Goal: Transaction & Acquisition: Book appointment/travel/reservation

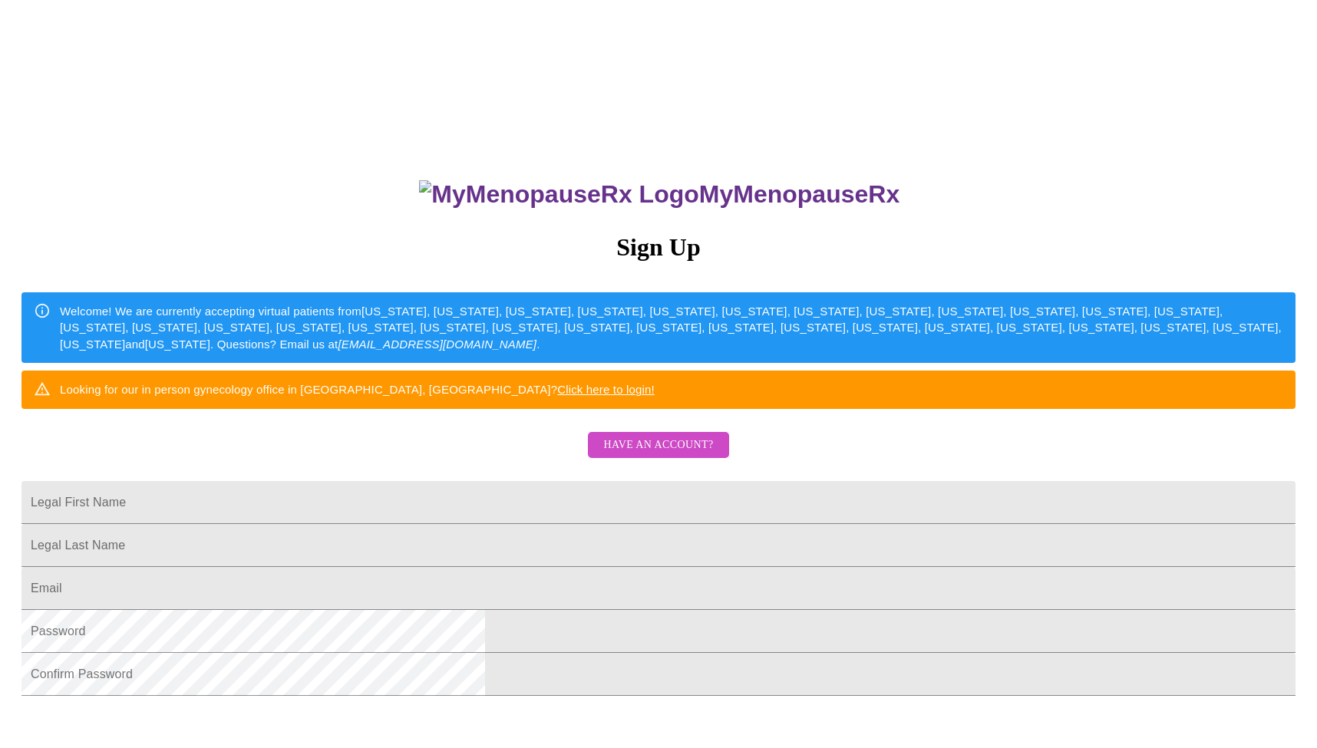
click at [629, 455] on span "Have an account?" at bounding box center [658, 445] width 110 height 19
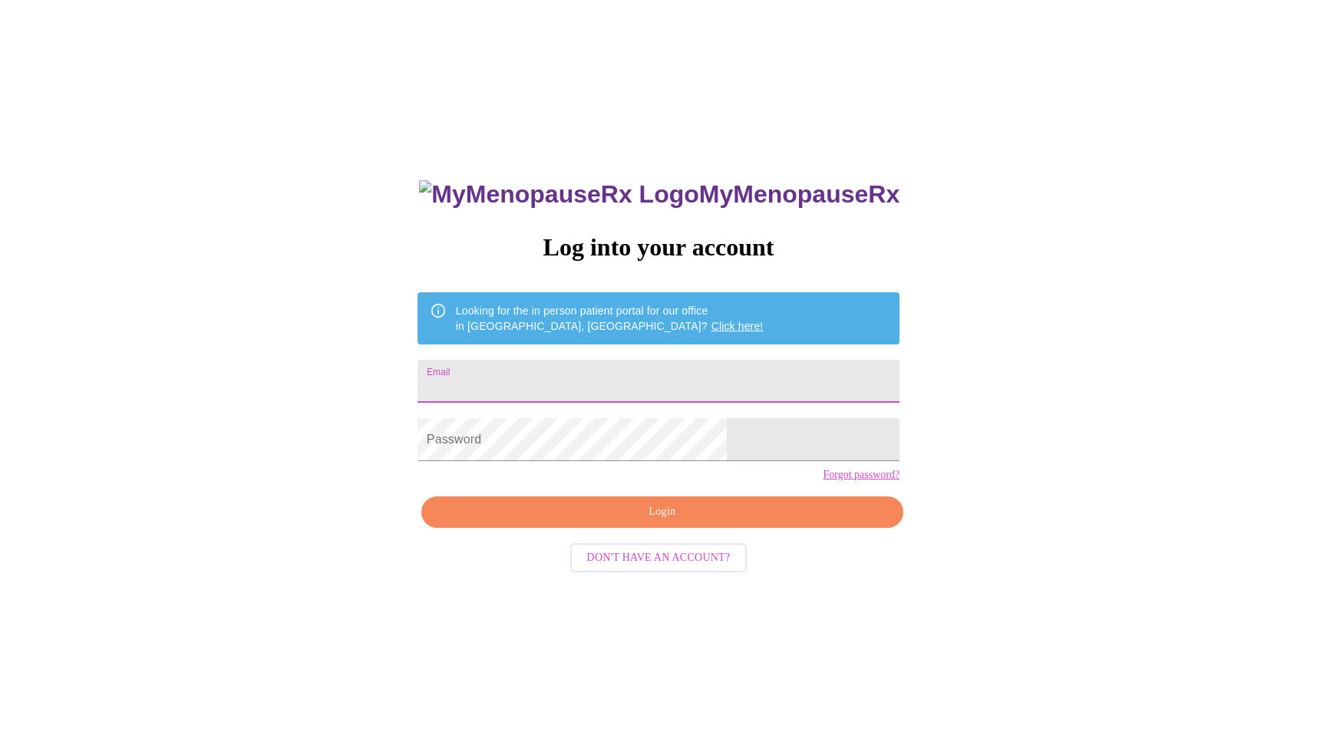
type input "[EMAIL_ADDRESS][DOMAIN_NAME]"
click at [607, 522] on span "Login" at bounding box center [662, 512] width 447 height 19
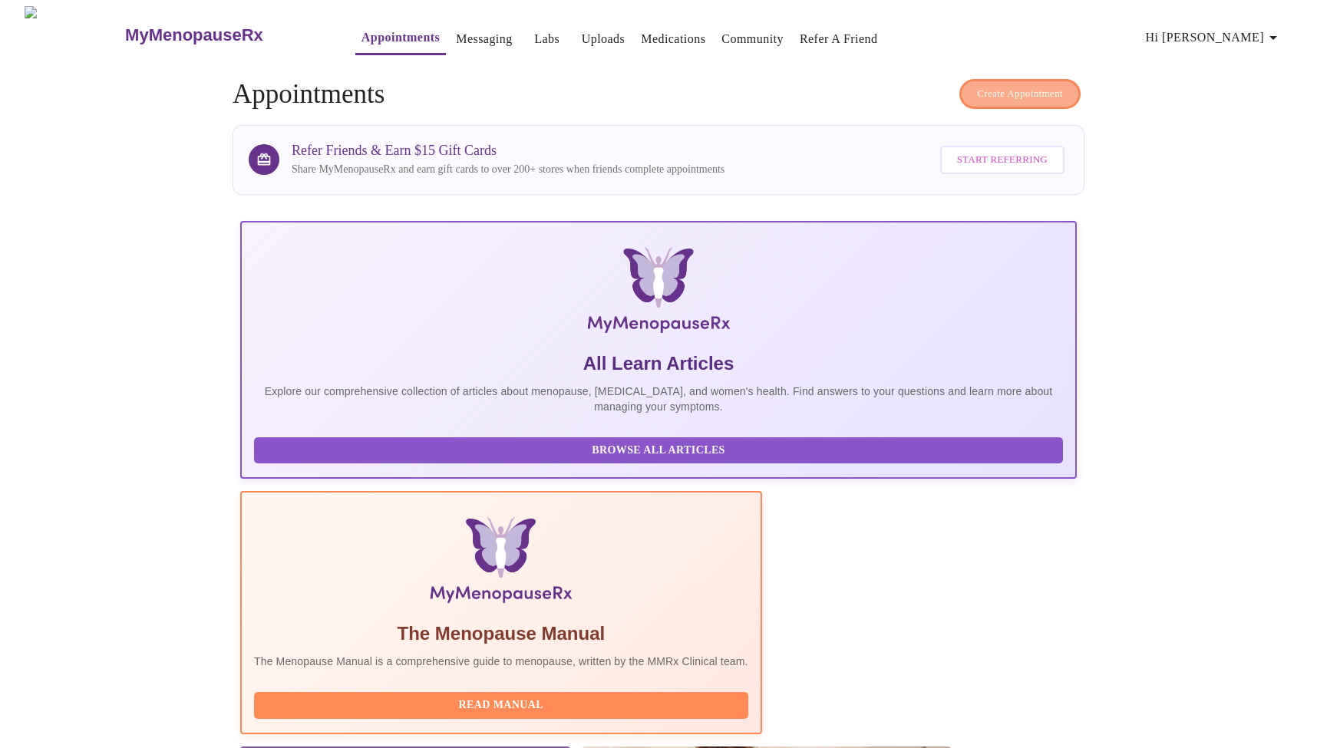
click at [1001, 87] on span "Create Appointment" at bounding box center [1020, 94] width 86 height 18
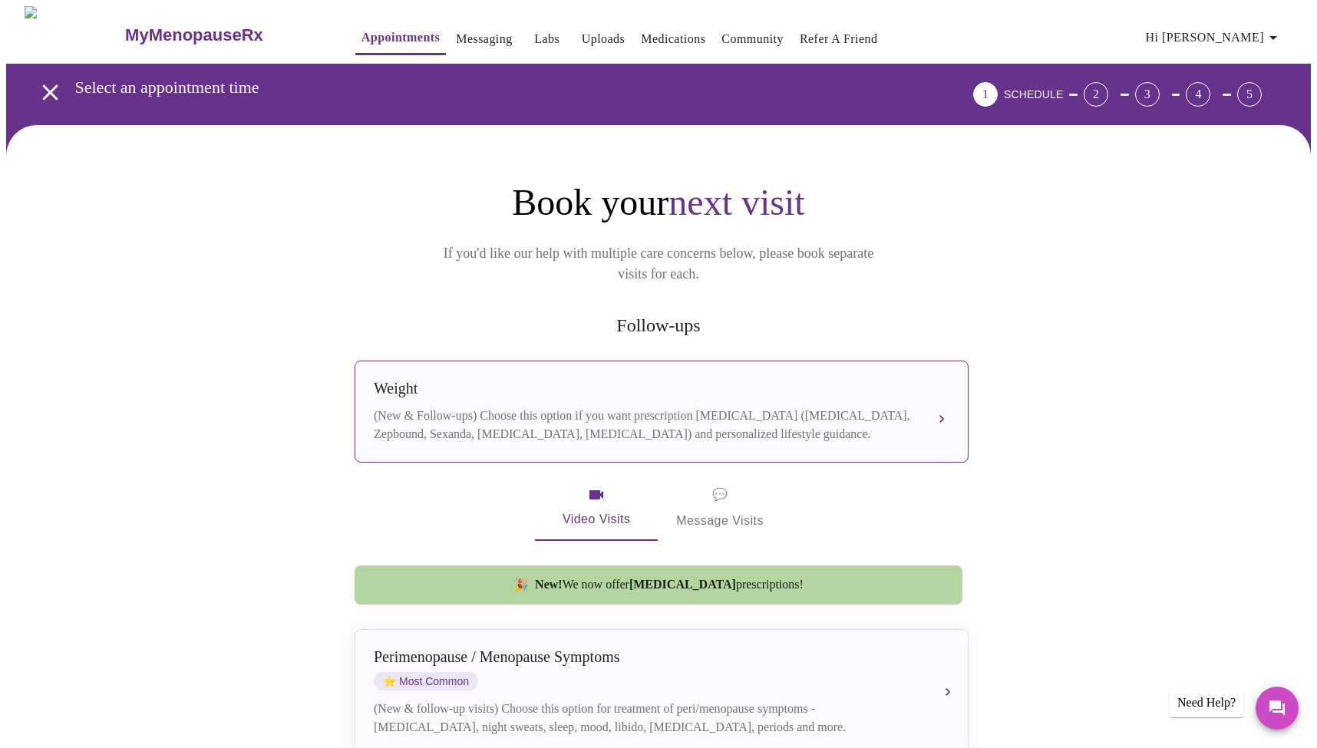
click at [852, 380] on div "Weight (New & Follow-ups) Choose this option if you want prescription [MEDICAL_…" at bounding box center [661, 412] width 575 height 64
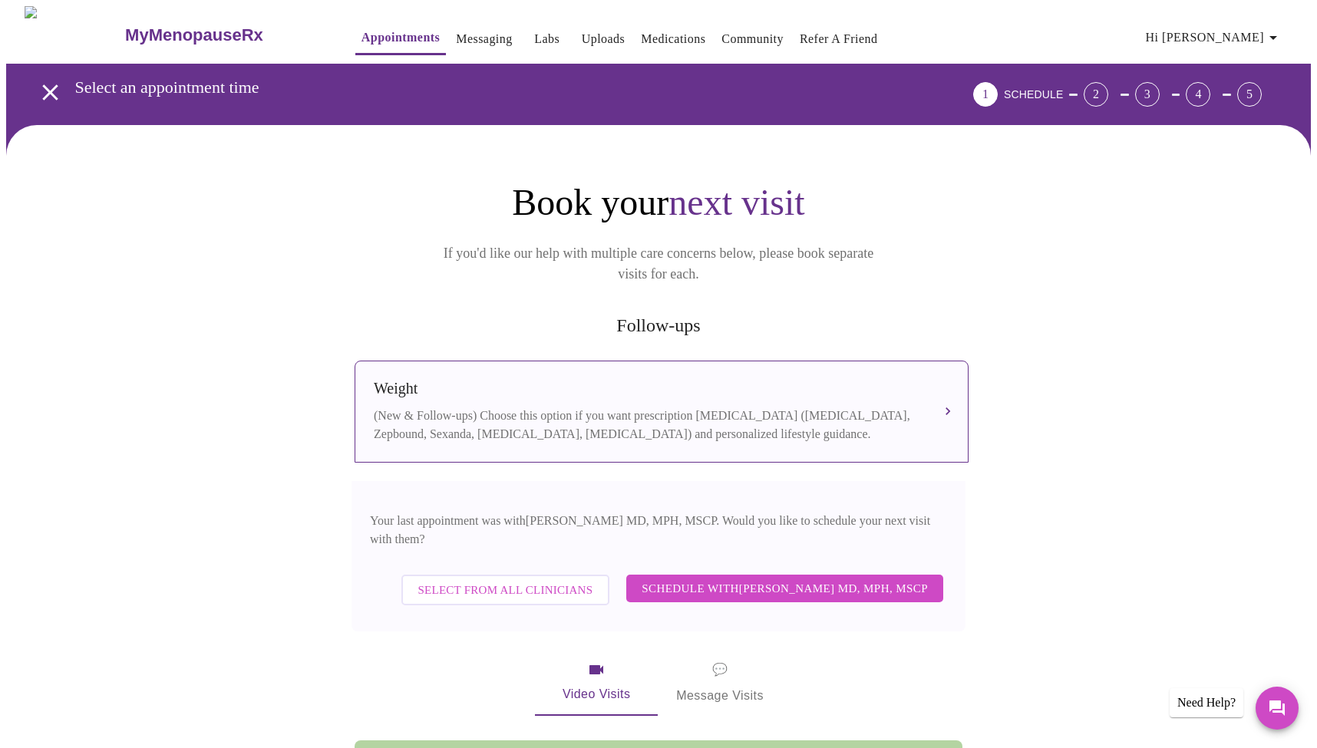
click at [559, 580] on span "Select from All Clinicians" at bounding box center [505, 590] width 175 height 20
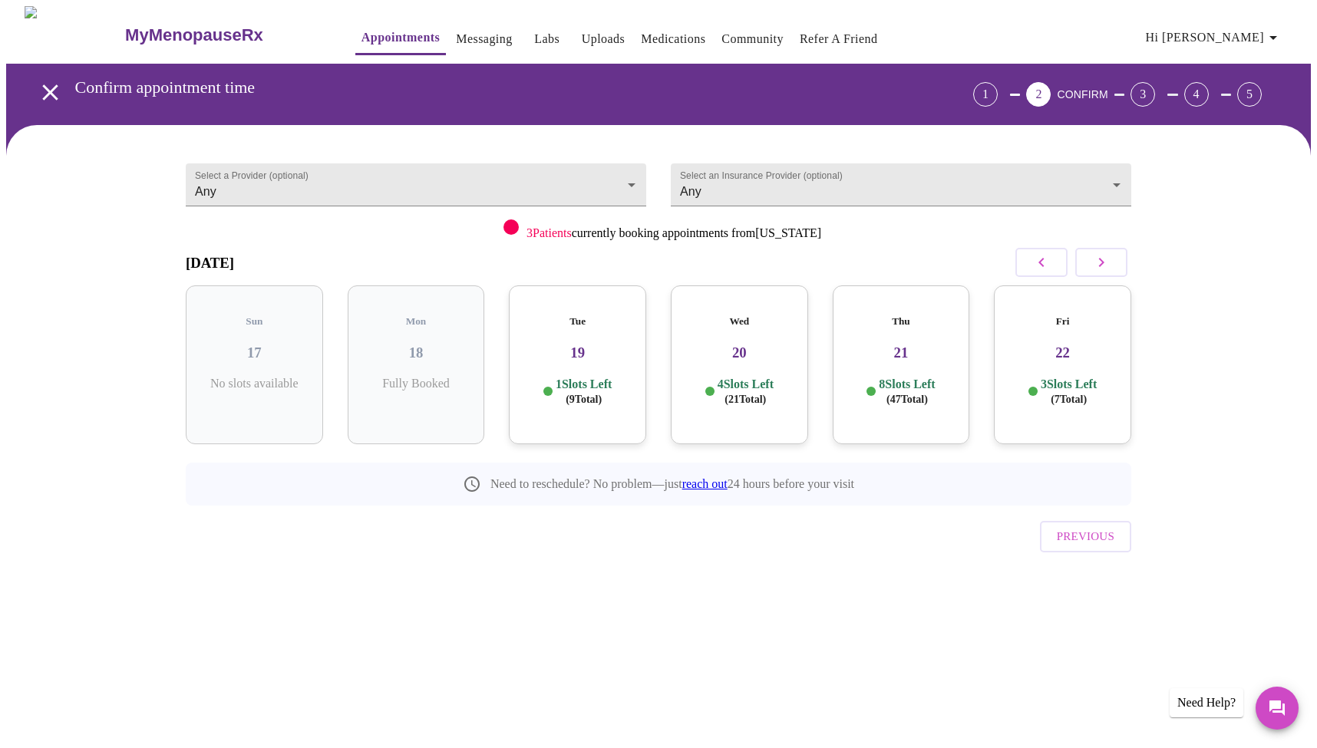
click at [51, 91] on icon "open drawer" at bounding box center [49, 91] width 15 height 15
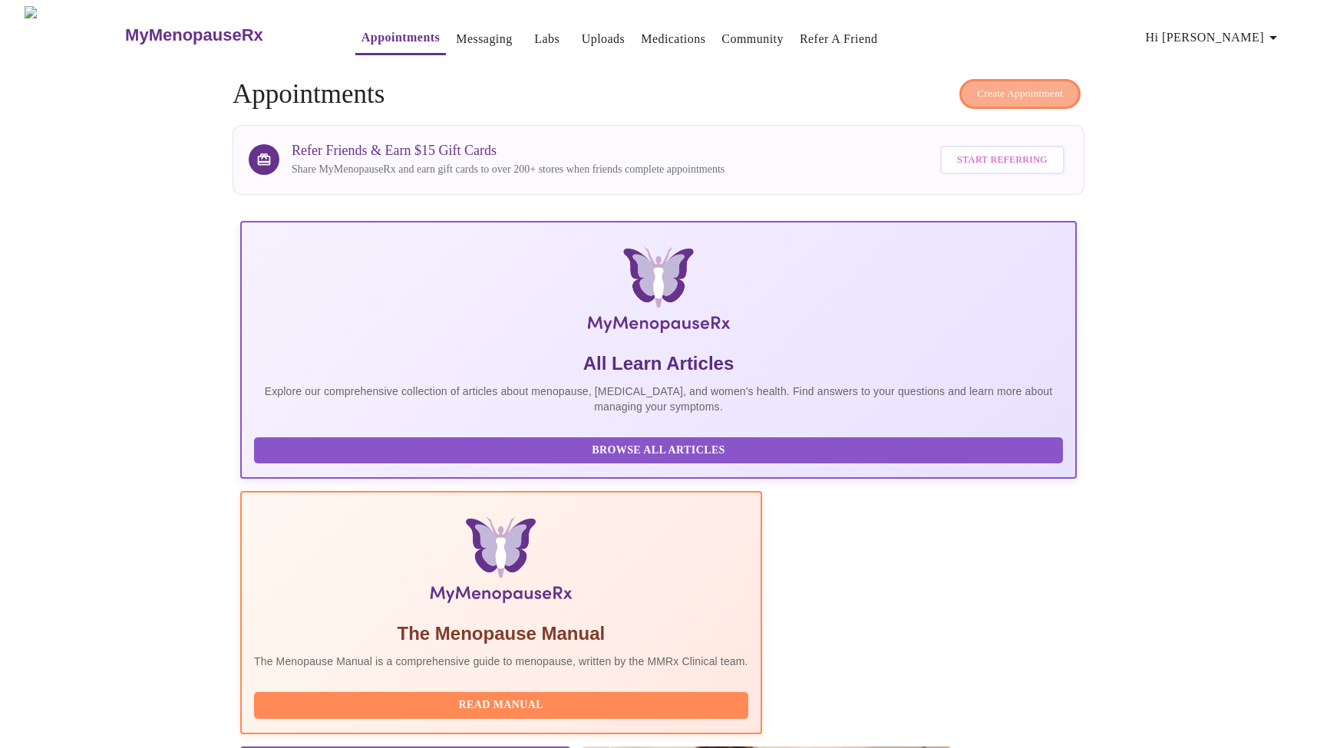
click at [1004, 85] on span "Create Appointment" at bounding box center [1020, 94] width 86 height 18
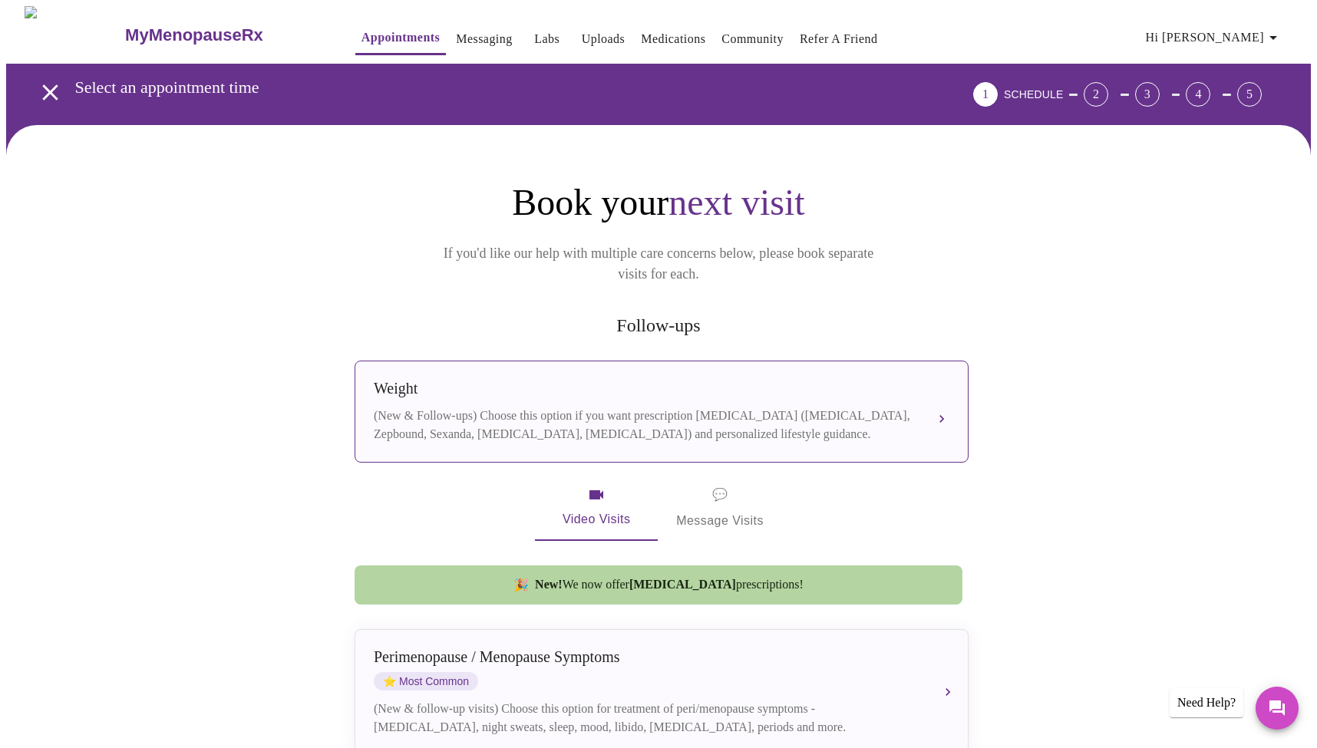
click at [751, 407] on div "(New & Follow-ups) Choose this option if you want prescription [MEDICAL_DATA] (…" at bounding box center [646, 425] width 545 height 37
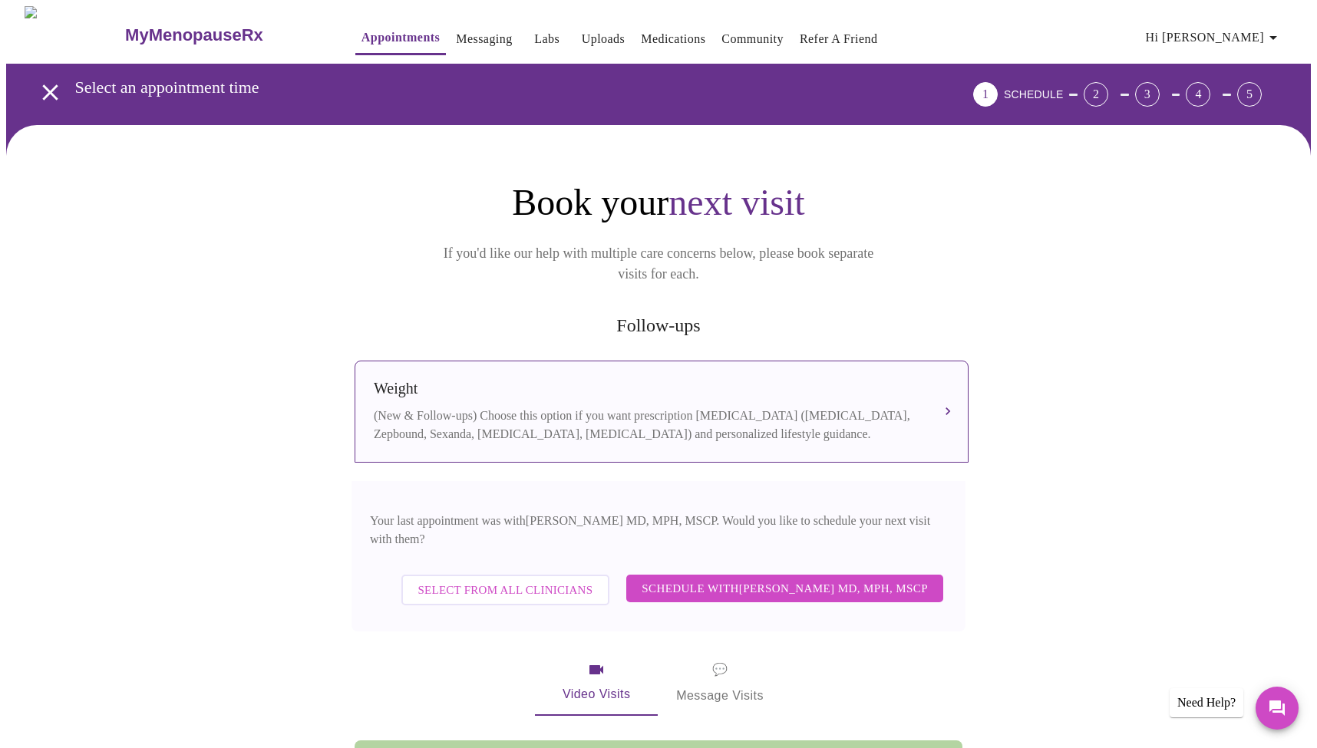
click at [496, 580] on span "Select from All Clinicians" at bounding box center [505, 590] width 175 height 20
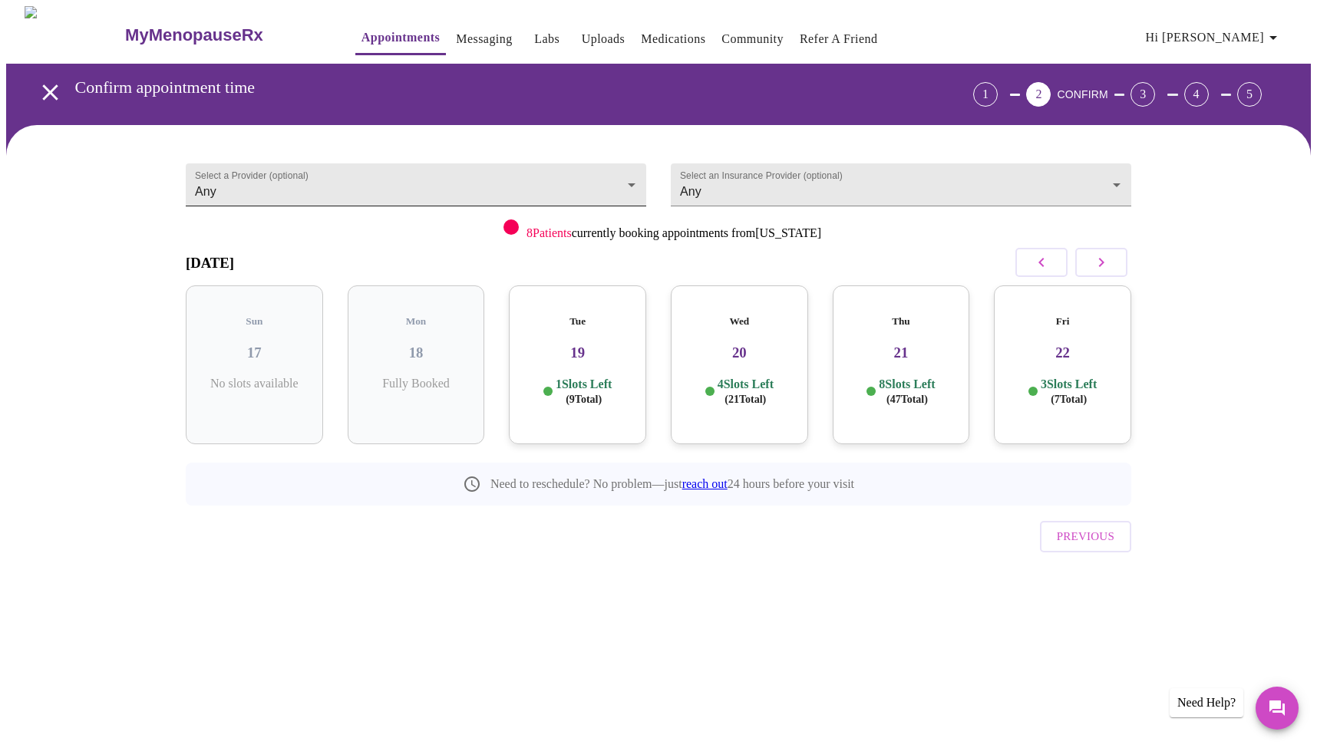
click at [438, 176] on body "MyMenopauseRx Appointments Messaging Labs Uploads Medications Community Refer a…" at bounding box center [658, 317] width 1304 height 623
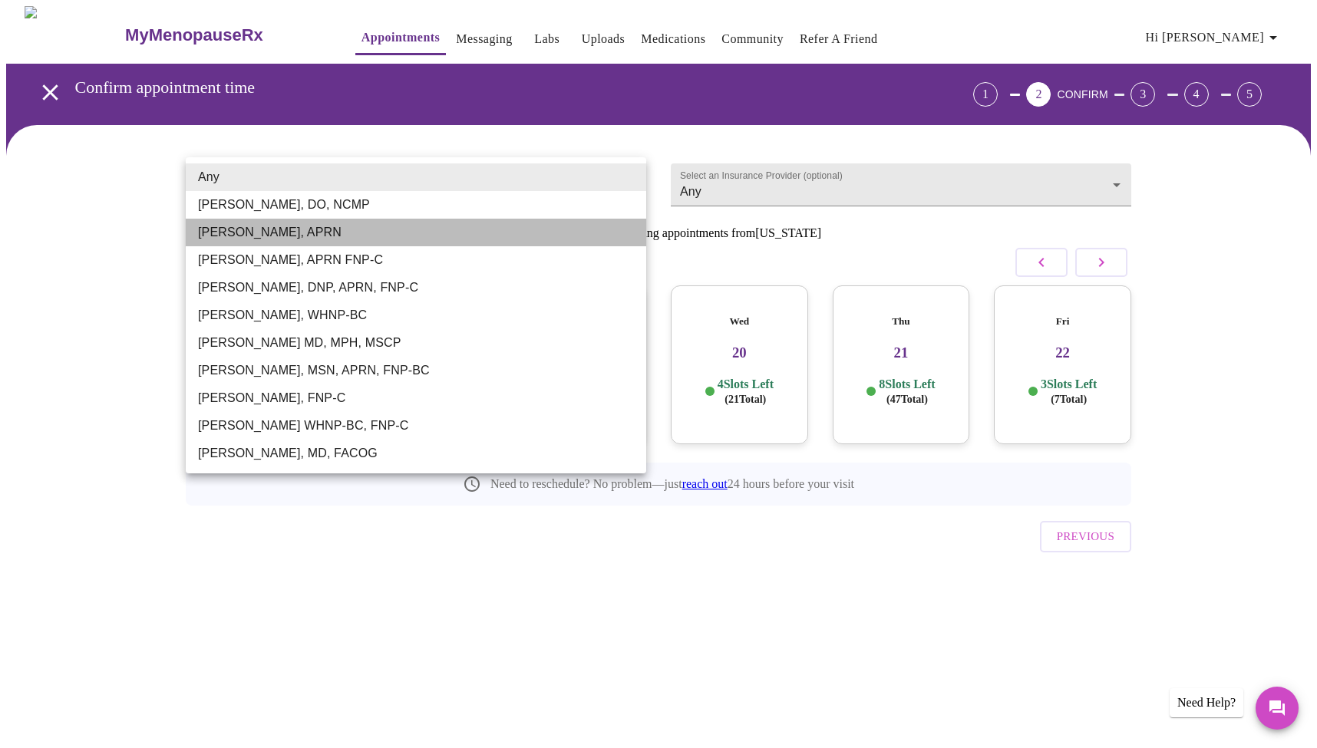
click at [257, 232] on li "[PERSON_NAME], APRN" at bounding box center [416, 233] width 460 height 28
type input "[PERSON_NAME], APRN"
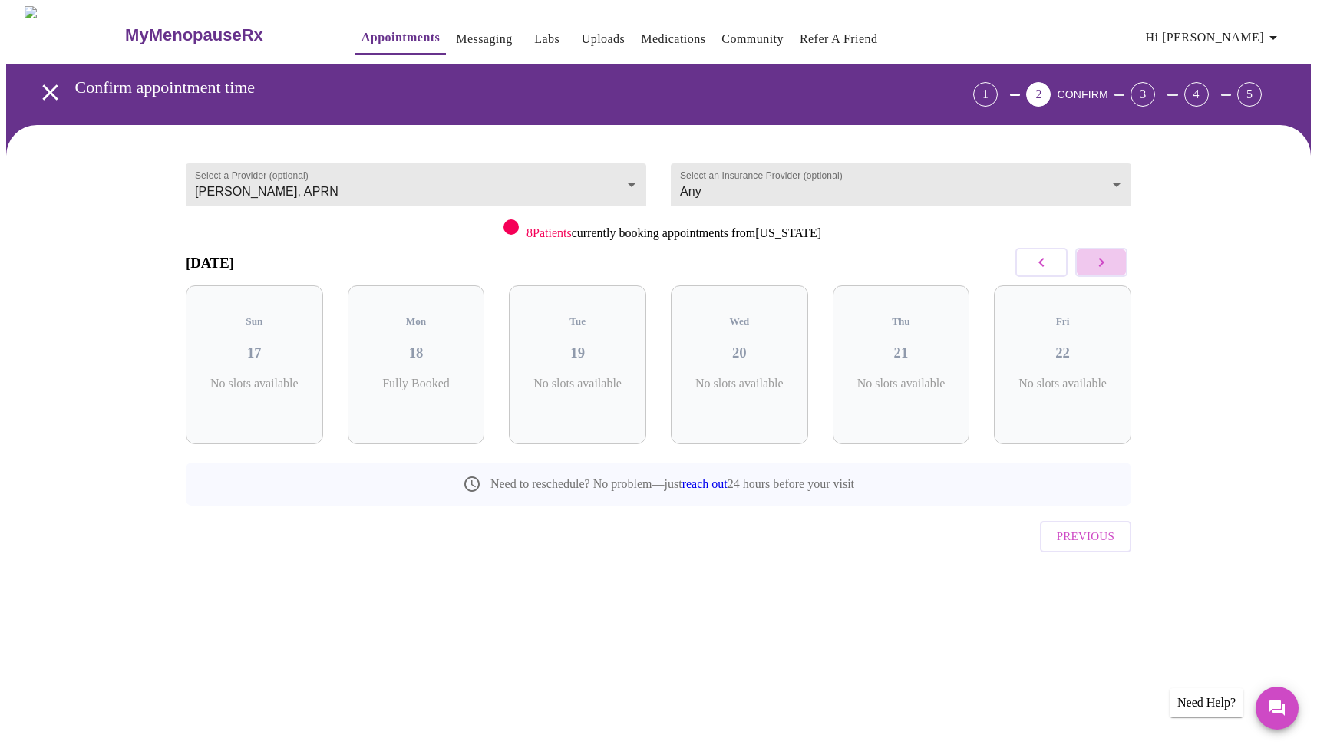
click at [1101, 265] on icon "button" at bounding box center [1101, 262] width 5 height 9
click at [773, 377] on p "3 Slots Left ( 4 Total)" at bounding box center [745, 392] width 56 height 30
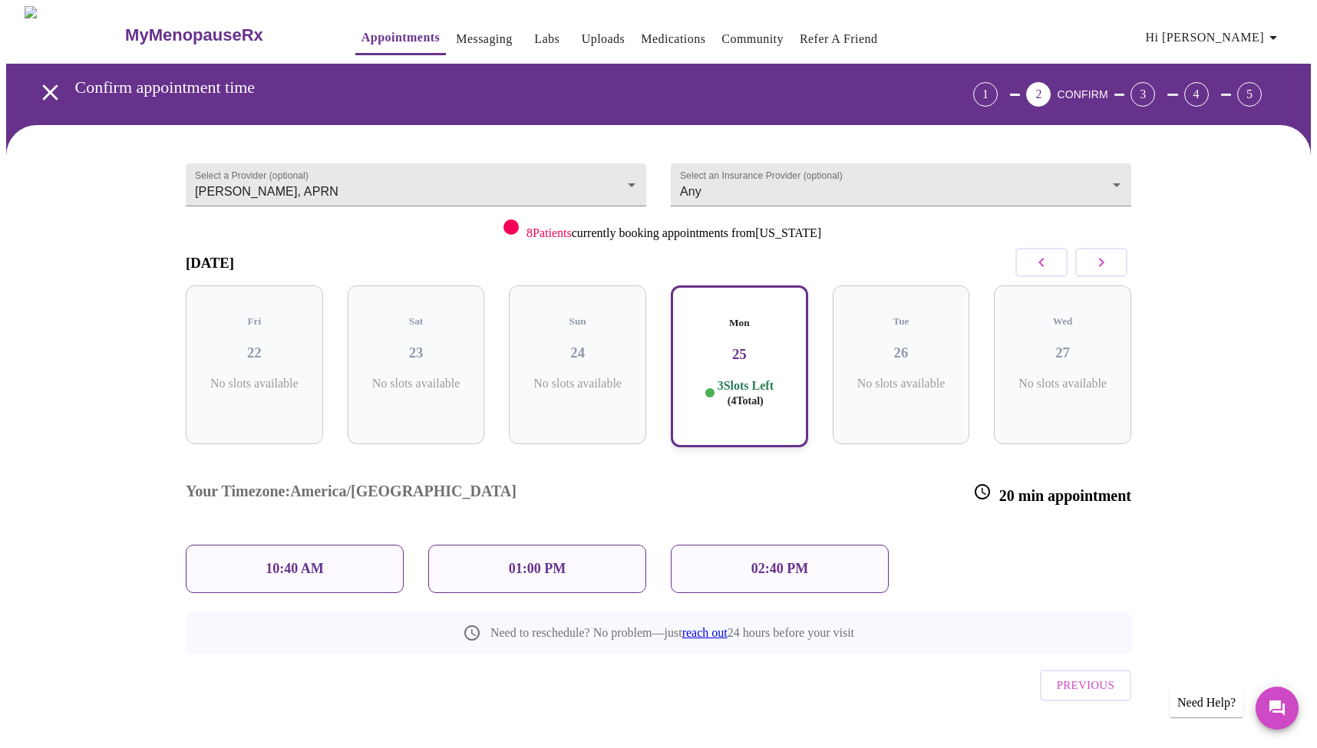
click at [765, 561] on p "02:40 PM" at bounding box center [779, 569] width 57 height 16
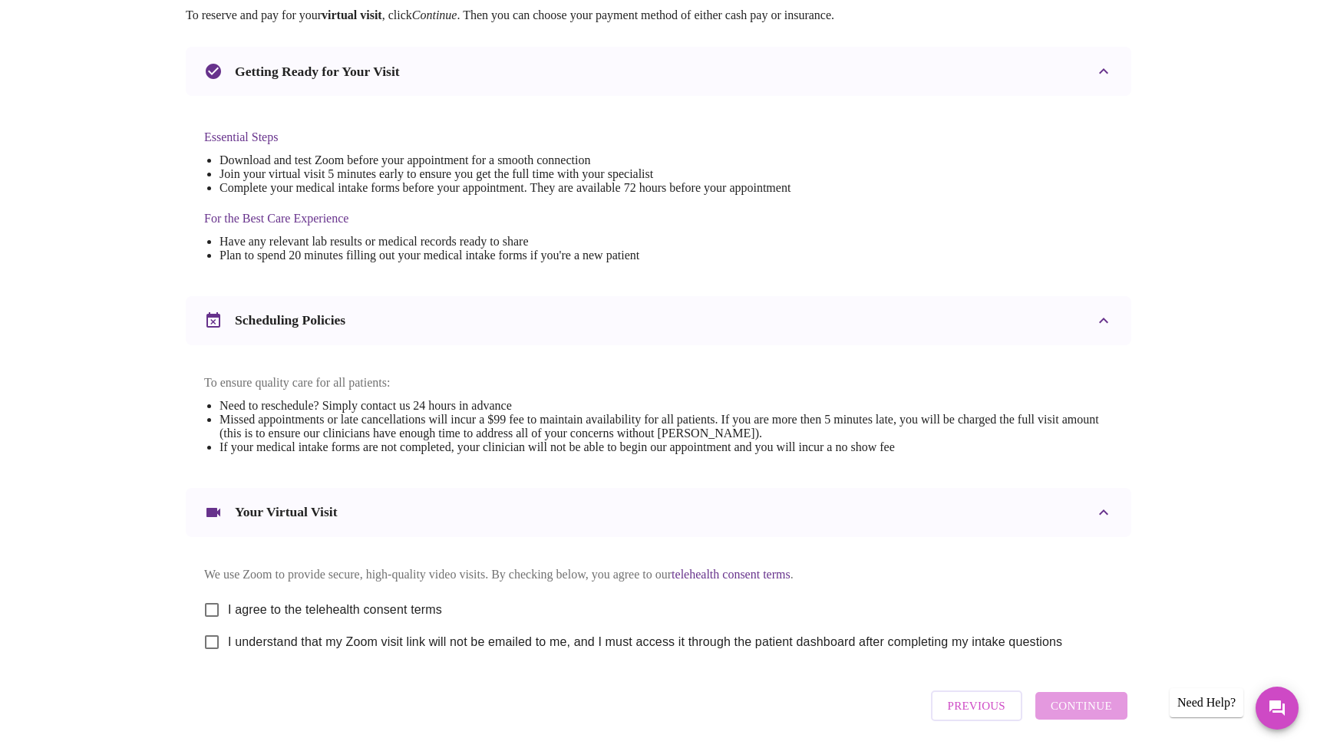
scroll to position [327, 0]
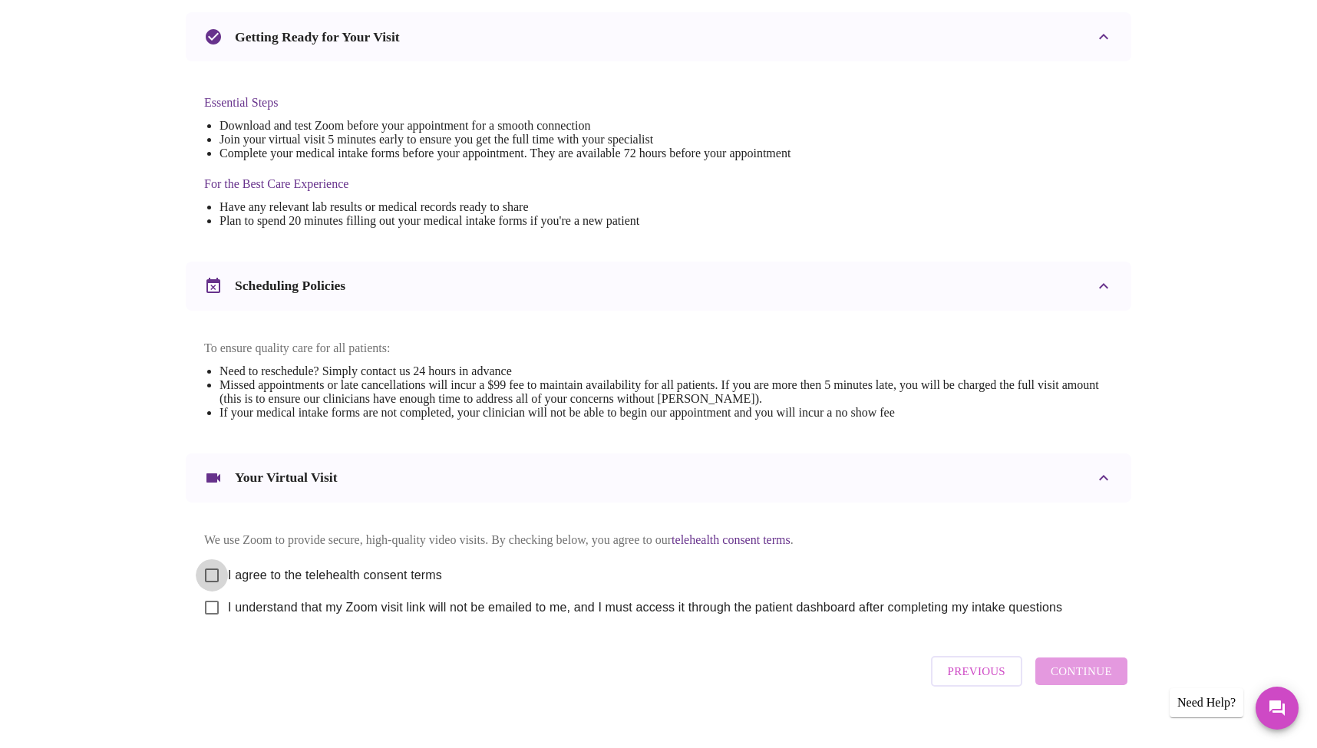
click at [211, 586] on input "I agree to the telehealth consent terms" at bounding box center [212, 575] width 32 height 32
checkbox input "true"
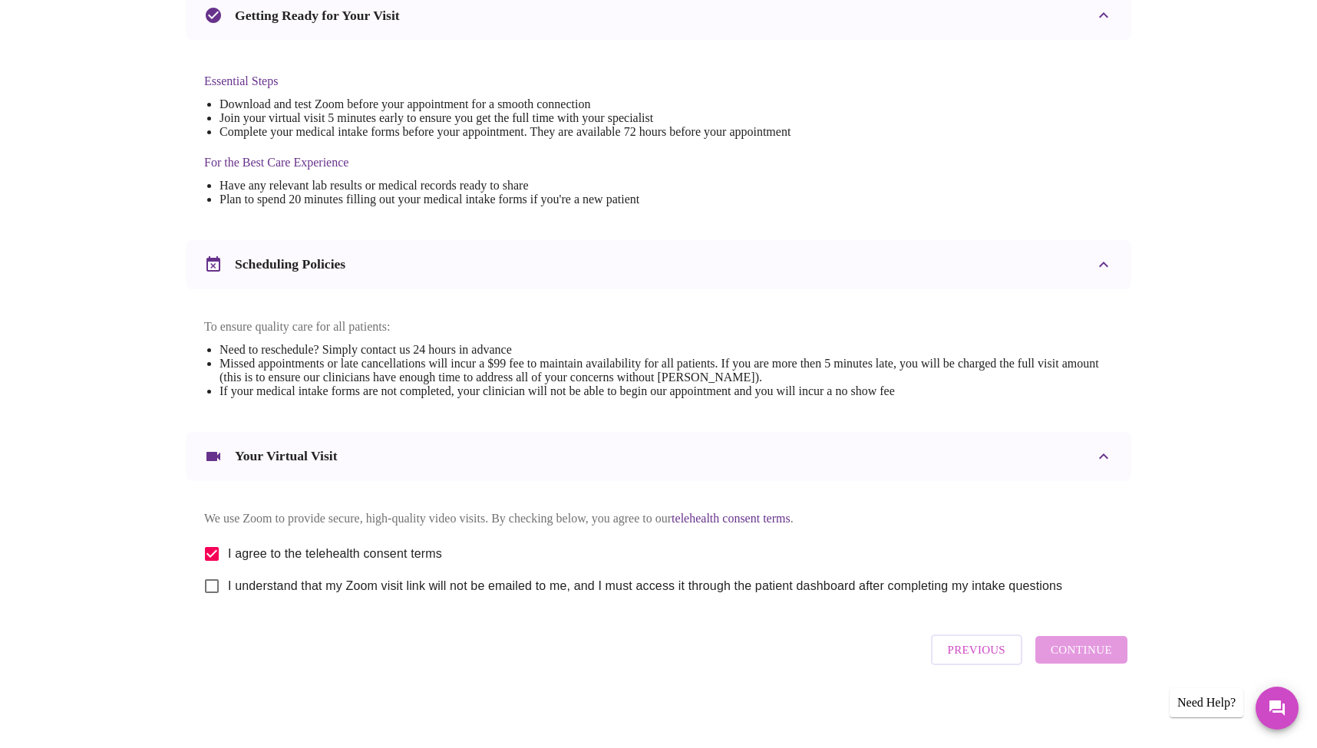
scroll to position [364, 0]
click at [788, 645] on div "Previous Continue" at bounding box center [658, 650] width 945 height 46
click at [213, 582] on input "I understand that my Zoom visit link will not be emailed to me, and I must acce…" at bounding box center [212, 586] width 32 height 32
checkbox input "true"
click at [1067, 654] on span "Continue" at bounding box center [1080, 650] width 61 height 20
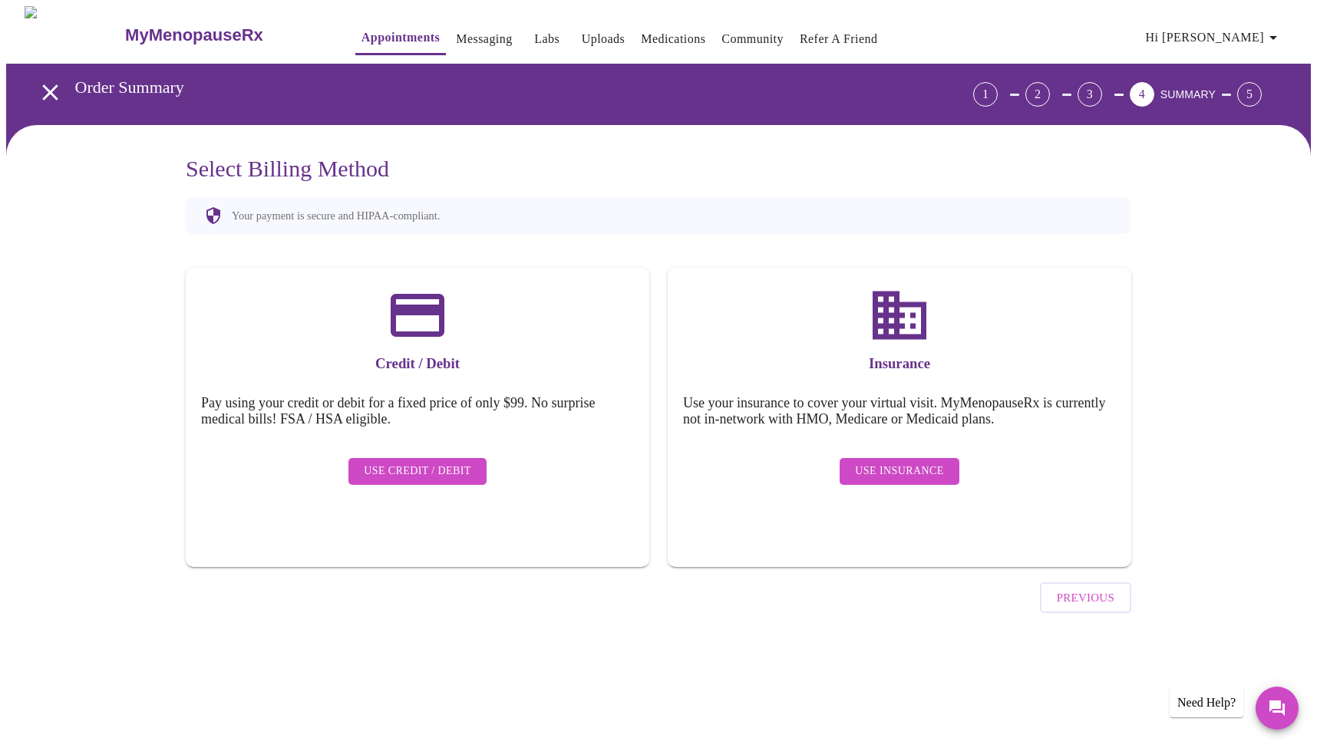
scroll to position [0, 0]
click at [878, 462] on span "Use Insurance" at bounding box center [899, 471] width 88 height 19
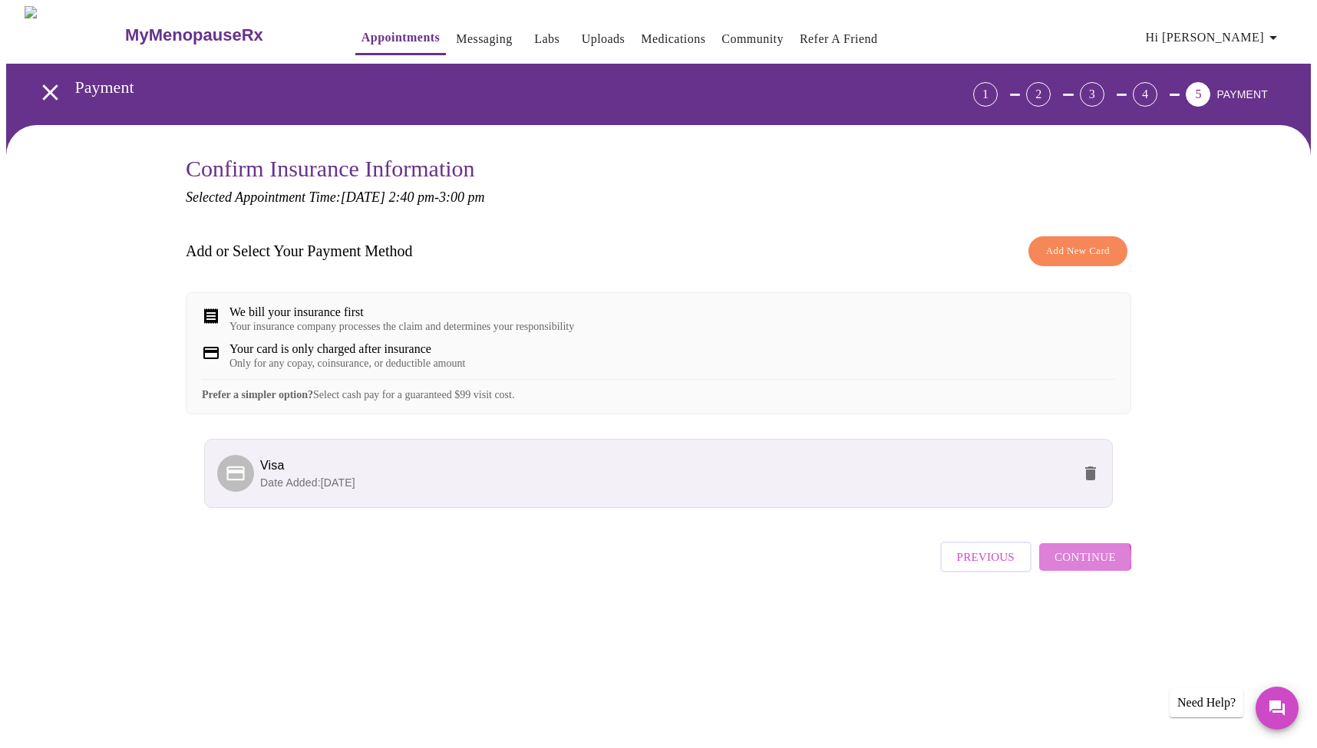
click at [1085, 567] on span "Continue" at bounding box center [1084, 557] width 61 height 20
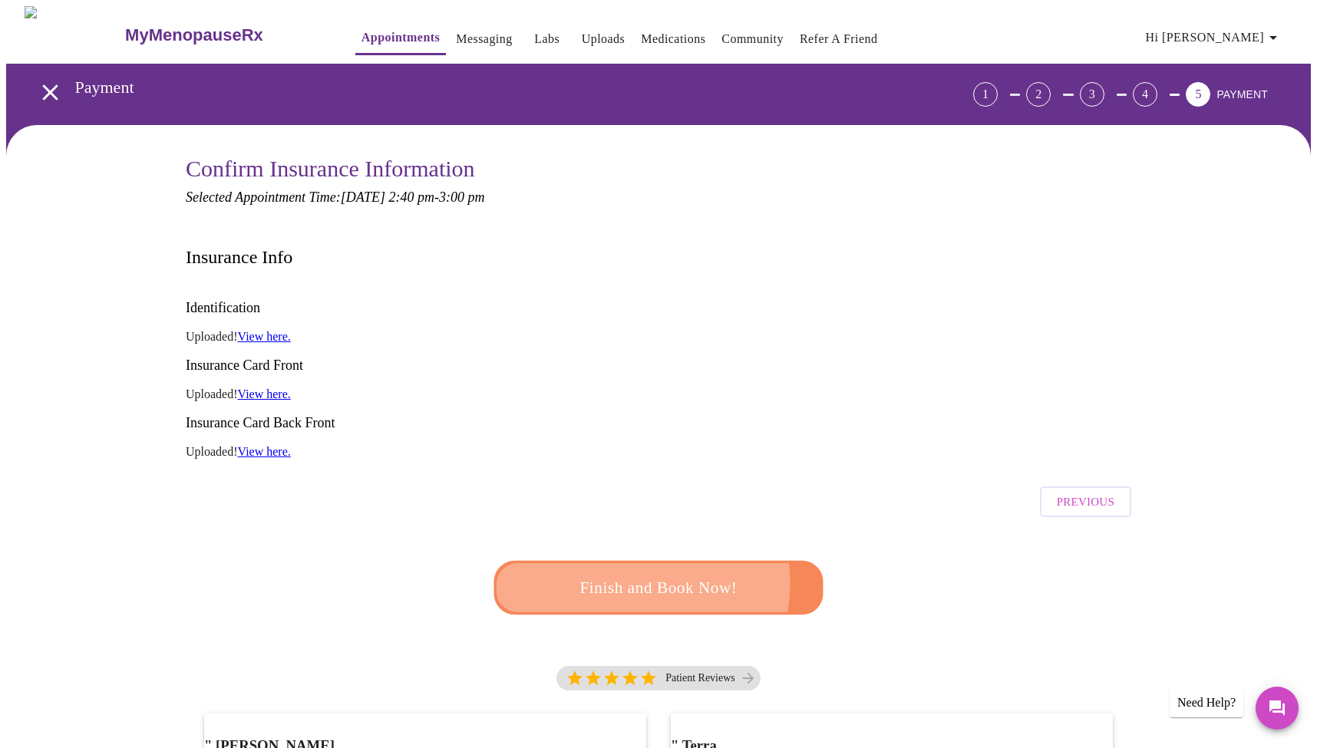
click at [626, 574] on span "Finish and Book Now!" at bounding box center [658, 588] width 284 height 28
